Goal: Information Seeking & Learning: Learn about a topic

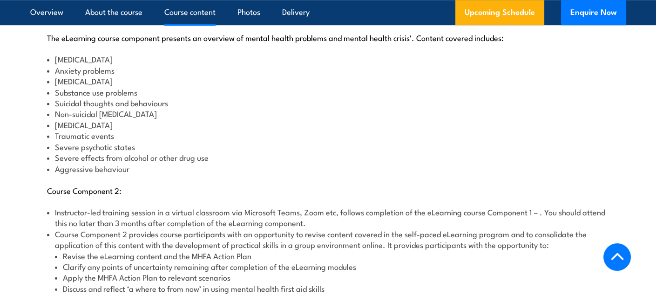
scroll to position [1117, 0]
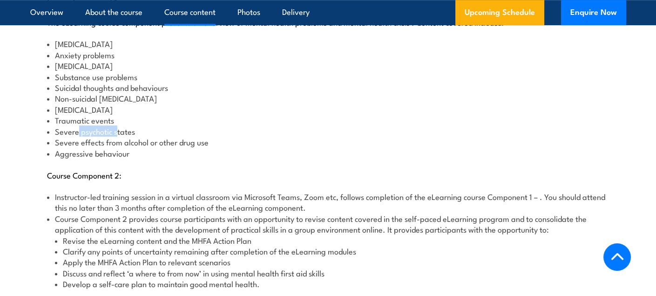
drag, startPoint x: 77, startPoint y: 120, endPoint x: 116, endPoint y: 124, distance: 39.3
click at [116, 124] on ul "[MEDICAL_DATA] problems [MEDICAL_DATA] Substance use problems Suicidal thoughts…" at bounding box center [328, 98] width 562 height 120
drag, startPoint x: 94, startPoint y: 121, endPoint x: 277, endPoint y: 117, distance: 182.5
click at [277, 126] on li "Severe psychotic states" at bounding box center [328, 131] width 562 height 11
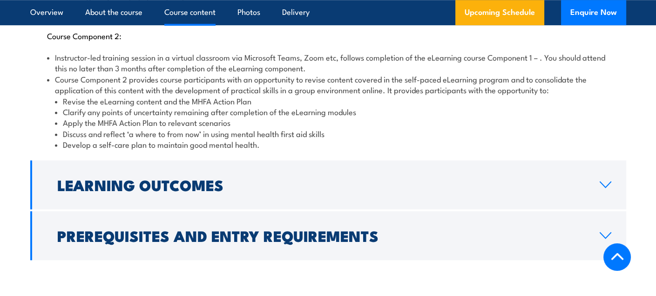
scroll to position [1257, 0]
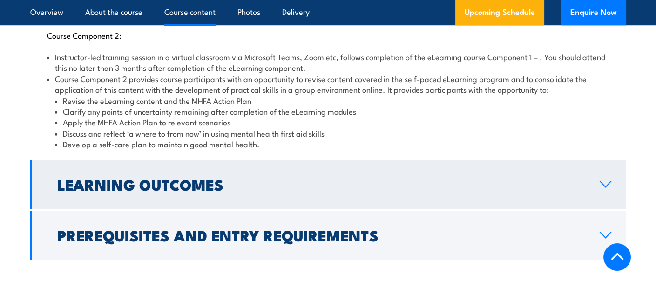
click at [470, 179] on link "Learning Outcomes" at bounding box center [328, 184] width 596 height 49
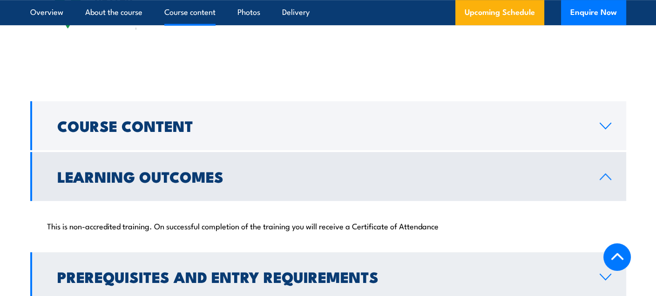
scroll to position [915, 0]
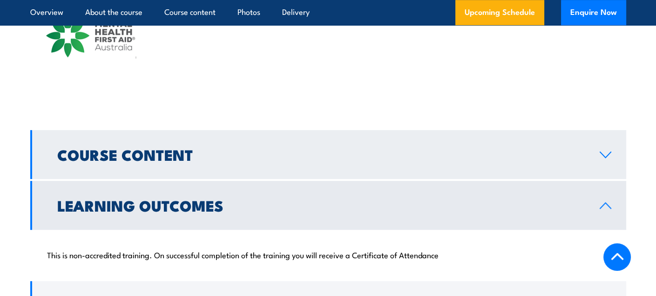
click at [386, 152] on link "Course Content" at bounding box center [328, 154] width 596 height 49
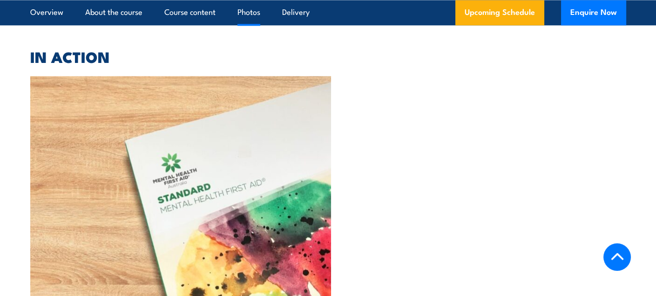
scroll to position [2591, 0]
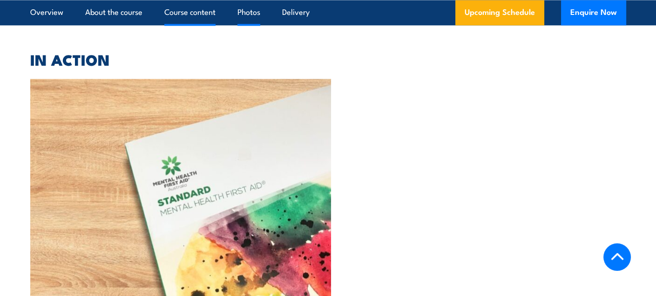
click at [190, 14] on link "Course content" at bounding box center [189, 12] width 51 height 25
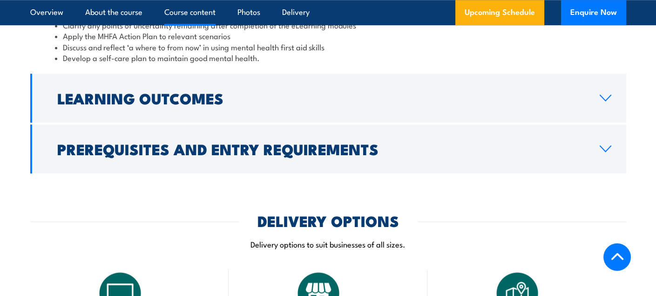
scroll to position [1441, 0]
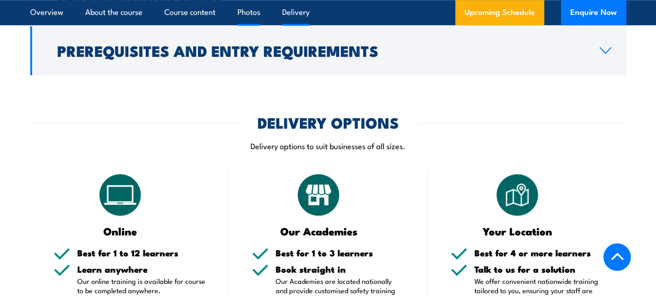
click at [252, 11] on link "Photos" at bounding box center [248, 12] width 23 height 25
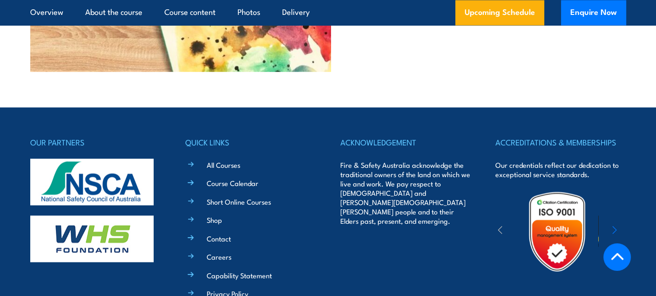
scroll to position [2886, 0]
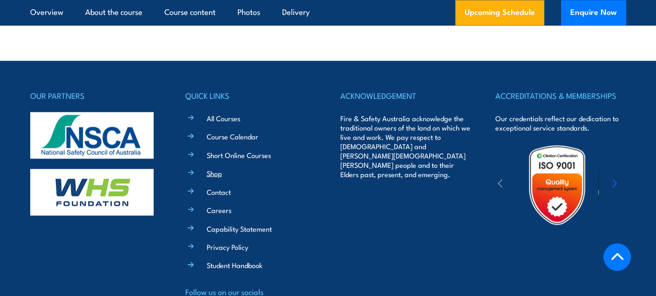
click at [216, 168] on link "Shop" at bounding box center [214, 173] width 15 height 10
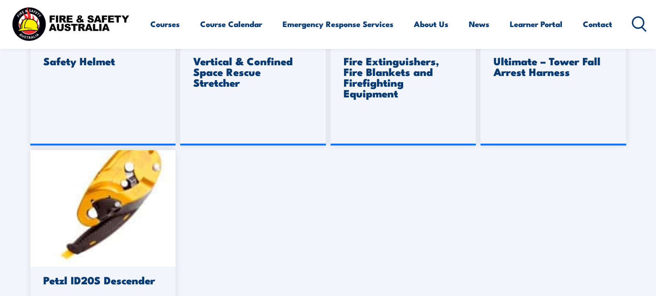
scroll to position [791, 0]
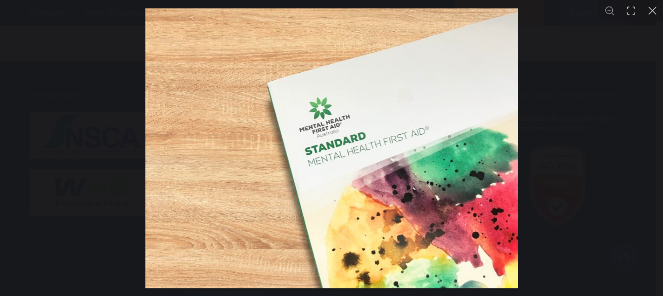
click at [655, 9] on button "You can close this modal content with the ESC key" at bounding box center [652, 10] width 21 height 21
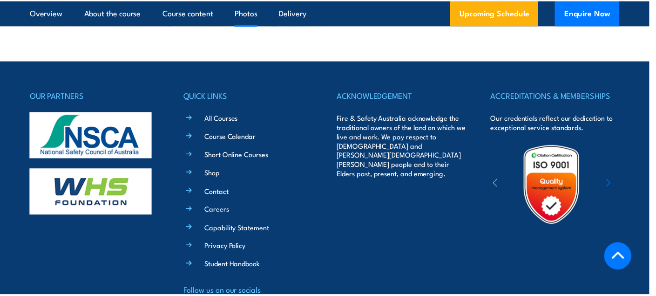
scroll to position [2644, 0]
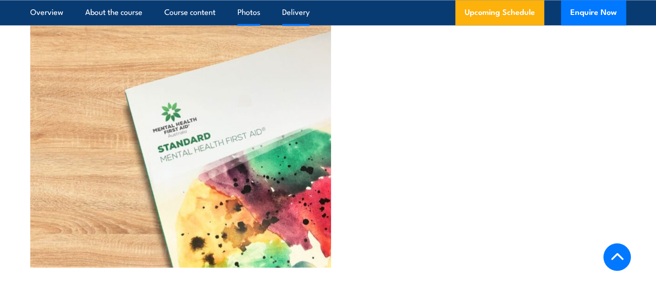
click at [297, 13] on link "Delivery" at bounding box center [295, 12] width 27 height 25
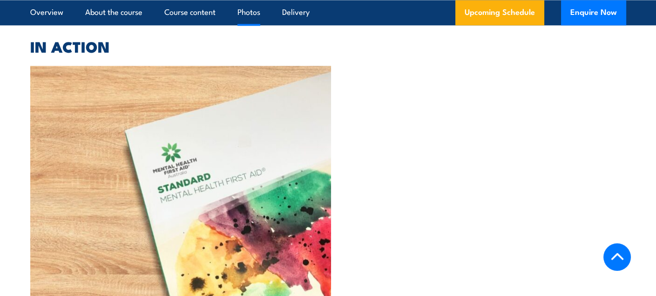
scroll to position [2605, 0]
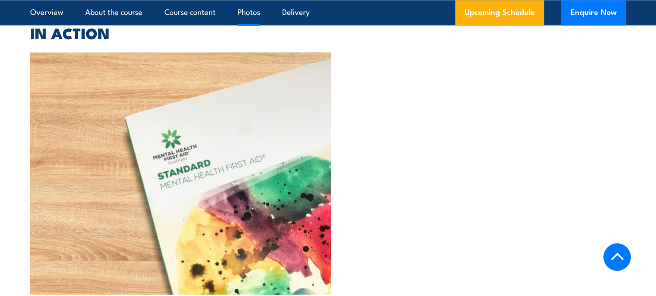
scroll to position [2590, 0]
